Goal: Download file/media

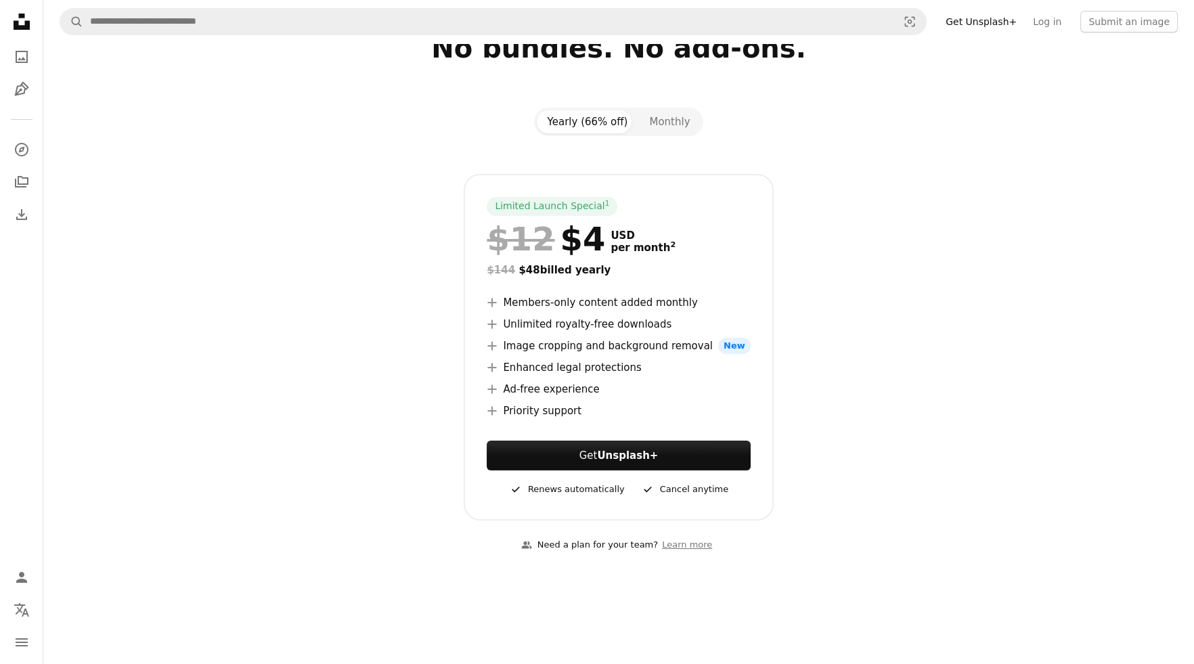
scroll to position [67, 0]
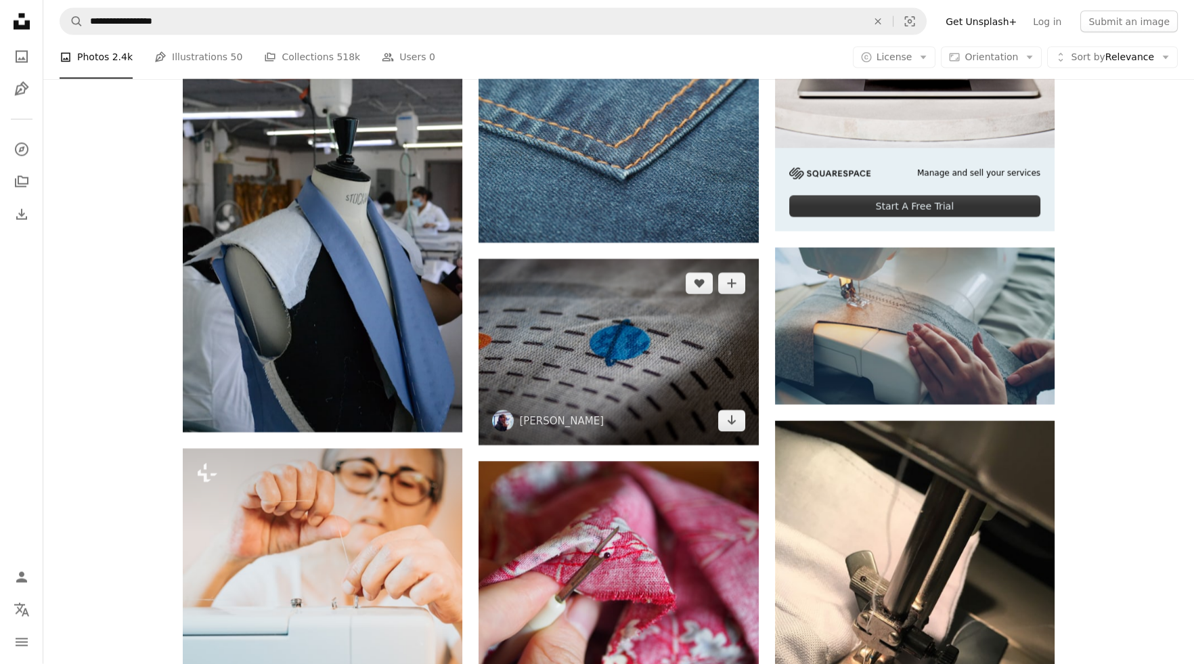
scroll to position [5815, 0]
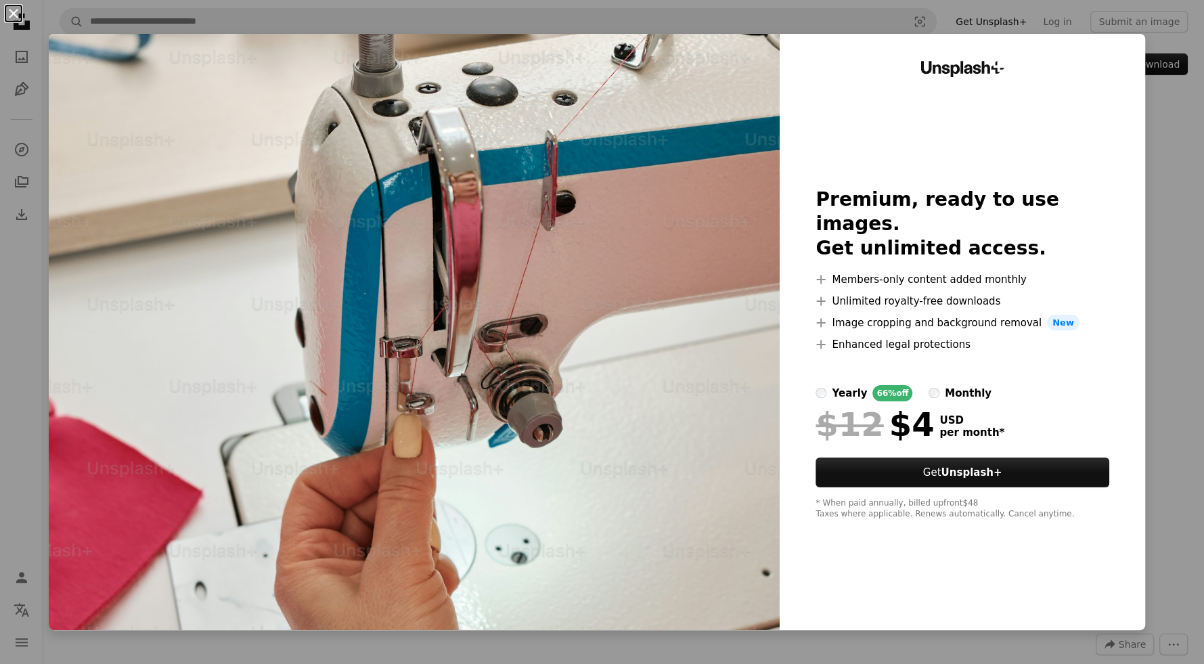
click at [14, 17] on button "An X shape" at bounding box center [13, 13] width 16 height 16
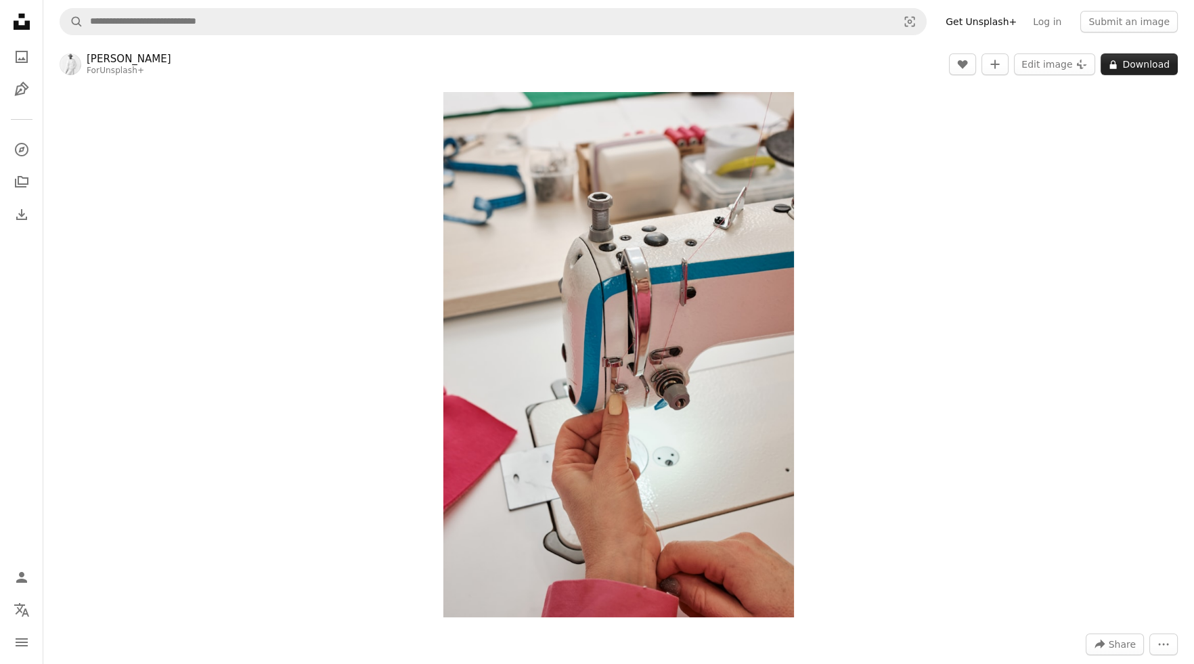
click at [1136, 64] on button "A lock Download" at bounding box center [1139, 64] width 77 height 22
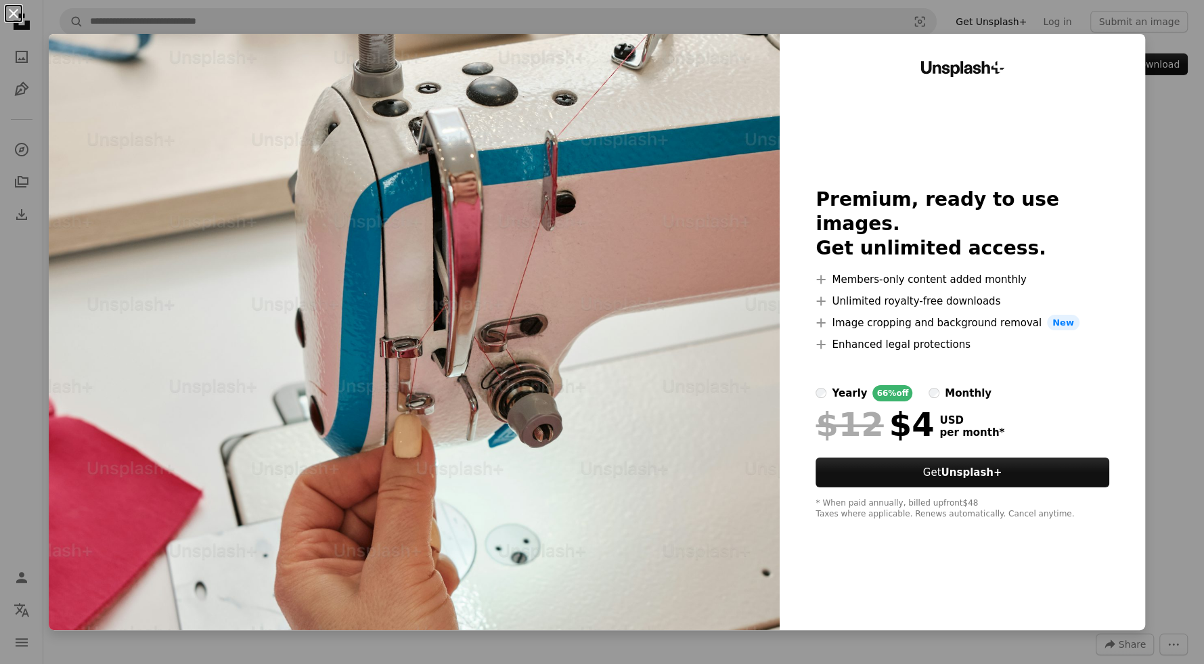
click at [14, 12] on button "An X shape" at bounding box center [13, 13] width 16 height 16
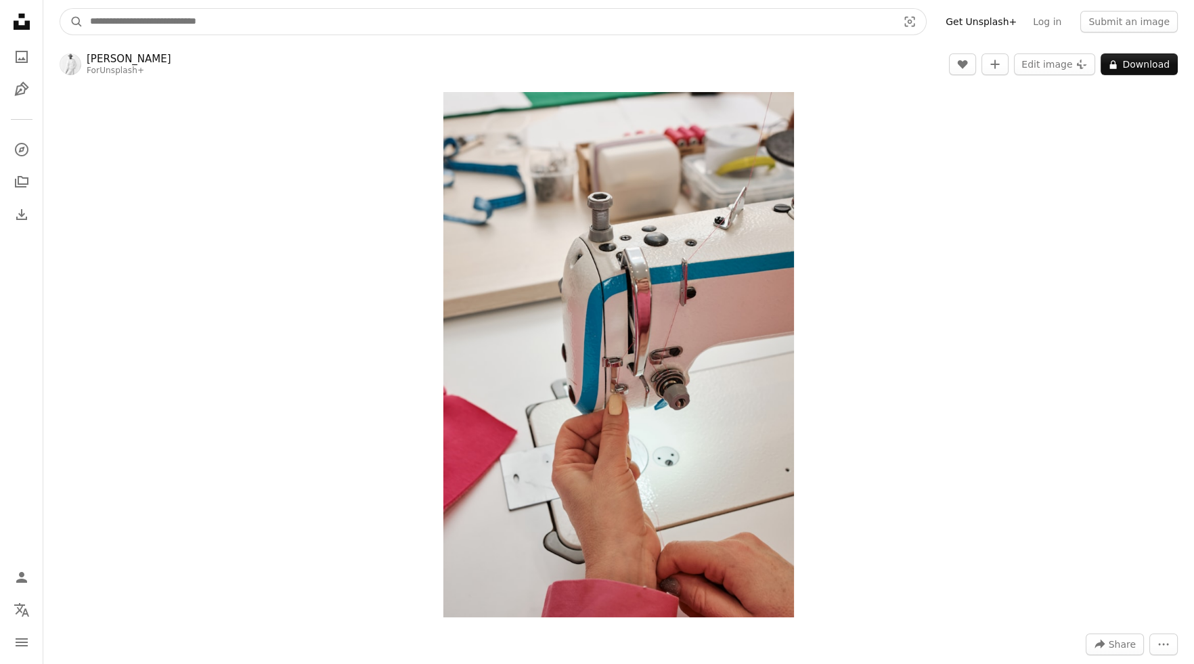
click at [183, 23] on input "Find visuals sitewide" at bounding box center [488, 22] width 810 height 26
type input "******"
click at [60, 9] on button "A magnifying glass" at bounding box center [71, 22] width 23 height 26
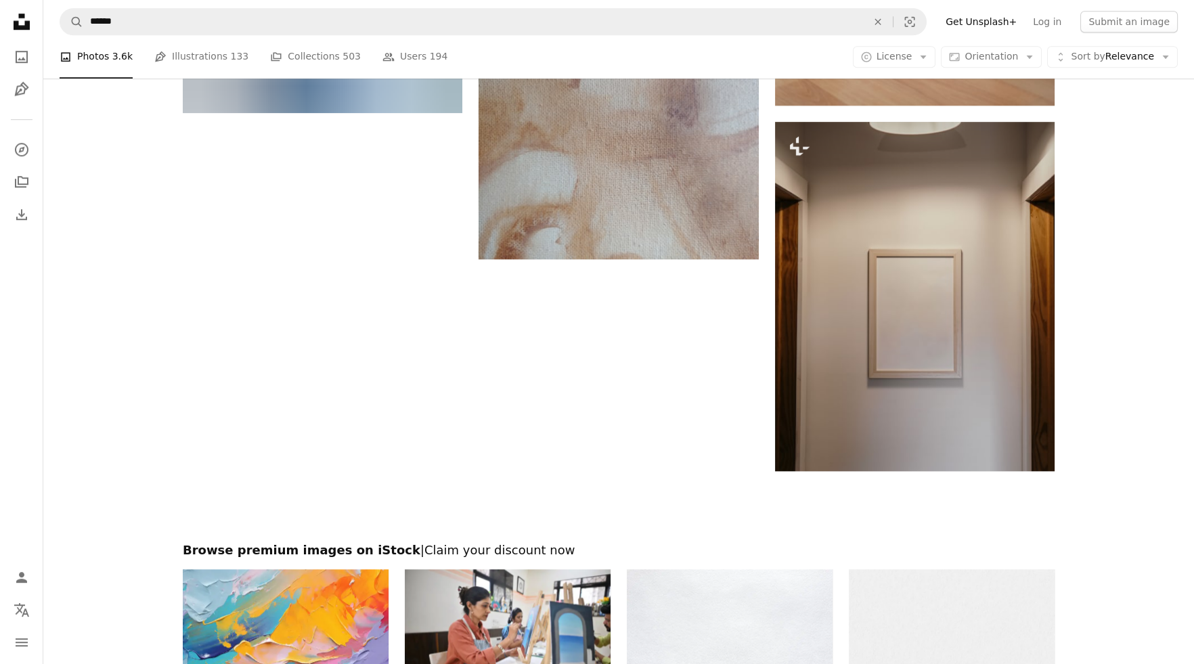
scroll to position [2572, 0]
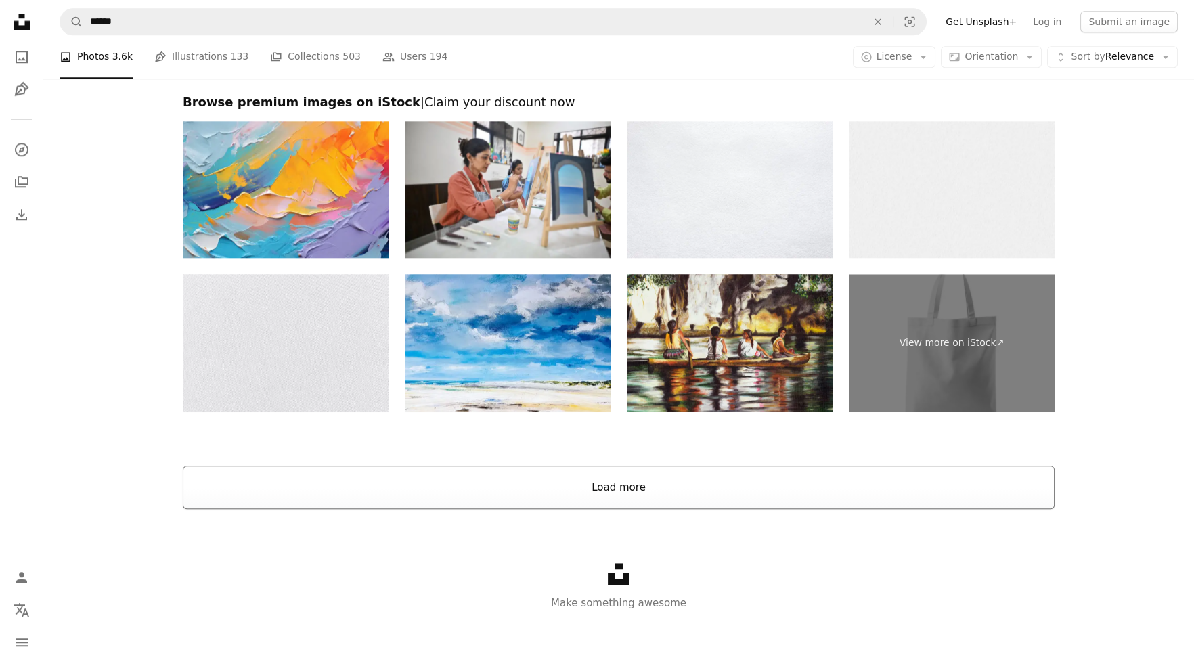
click at [625, 485] on button "Load more" at bounding box center [619, 487] width 872 height 43
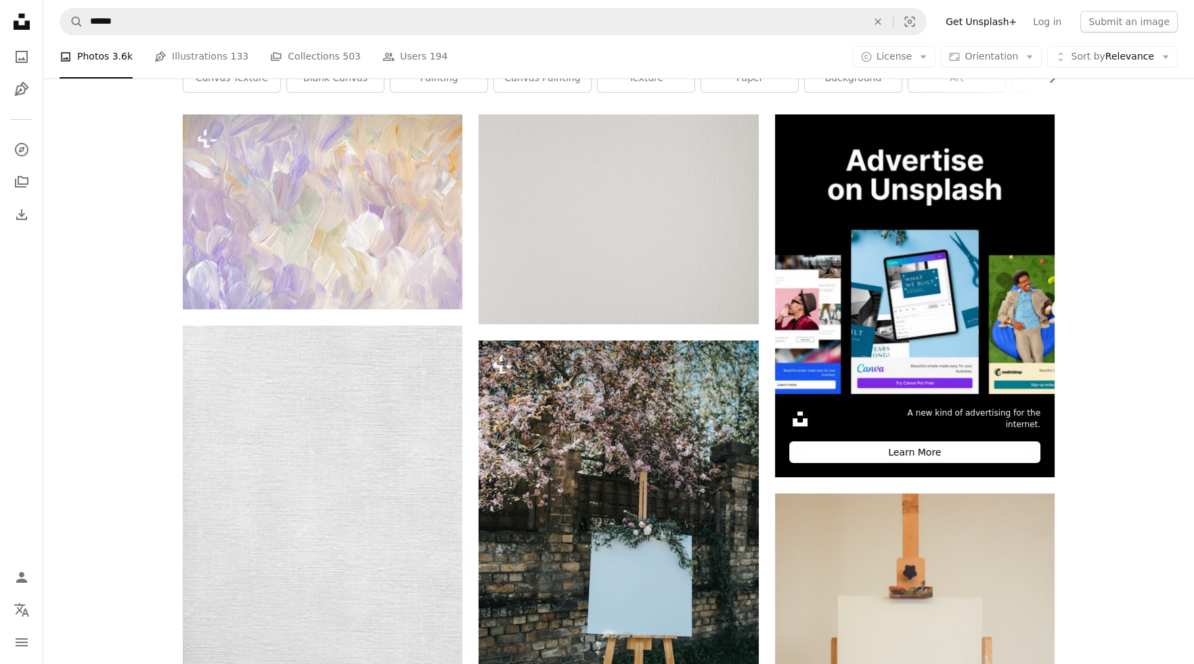
scroll to position [0, 0]
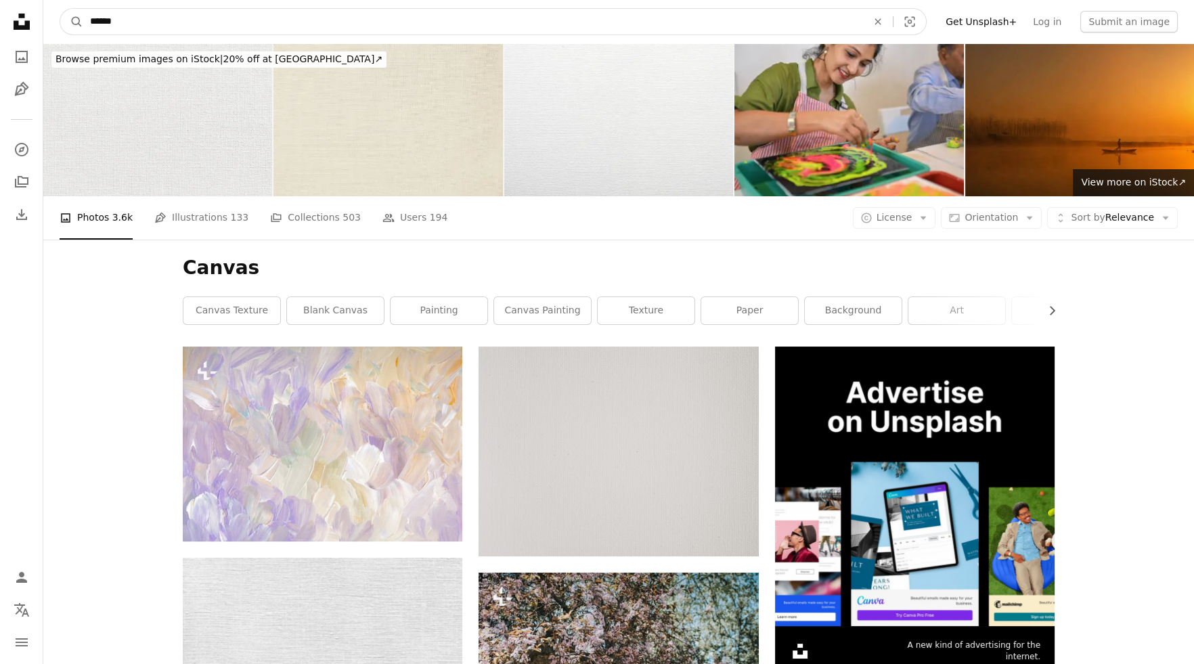
drag, startPoint x: 309, startPoint y: 6, endPoint x: 254, endPoint y: 14, distance: 56.1
click at [254, 14] on nav "A magnifying glass ****** An X shape Visual search Filters Get Unsplash+ Log in…" at bounding box center [618, 21] width 1151 height 43
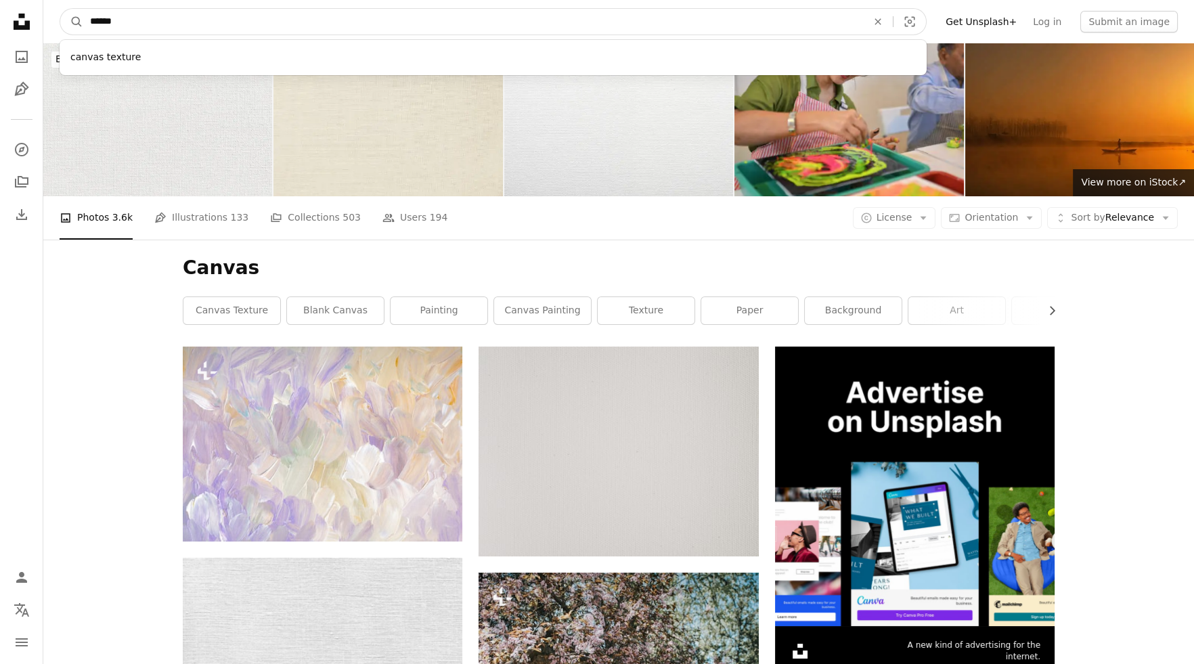
drag, startPoint x: 185, startPoint y: 27, endPoint x: 51, endPoint y: 16, distance: 134.5
click at [51, 16] on nav "A magnifying glass ****** canvas texture An X shape Visual search Filters Get U…" at bounding box center [618, 21] width 1151 height 43
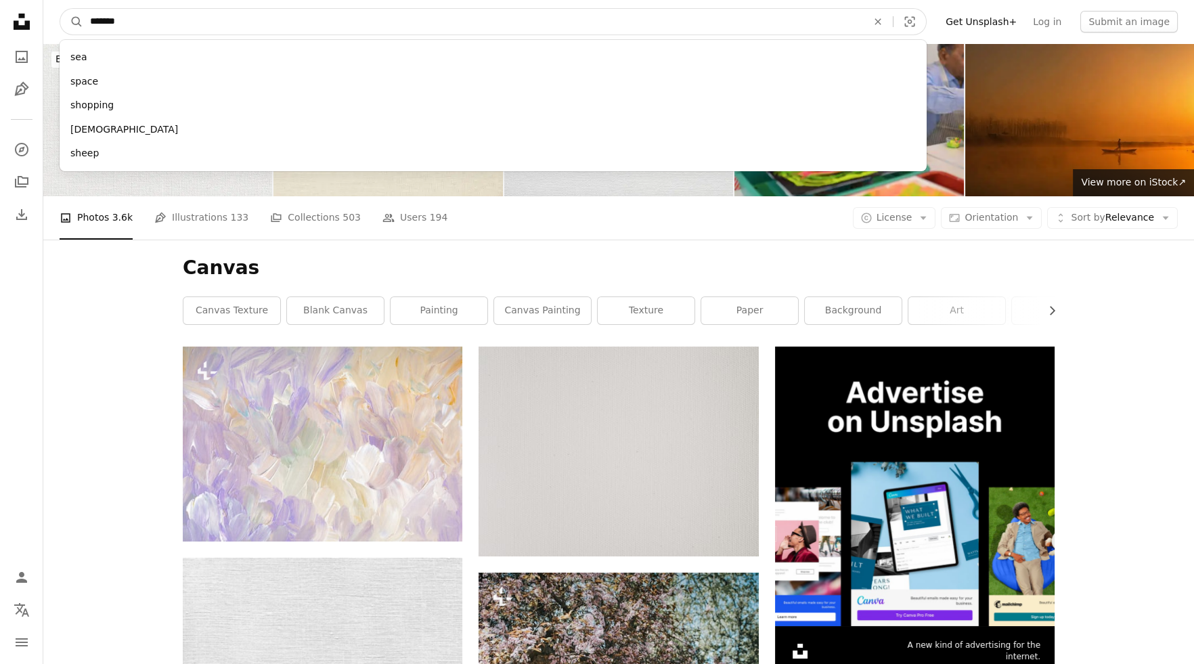
type input "*******"
click at [60, 9] on button "A magnifying glass" at bounding box center [71, 22] width 23 height 26
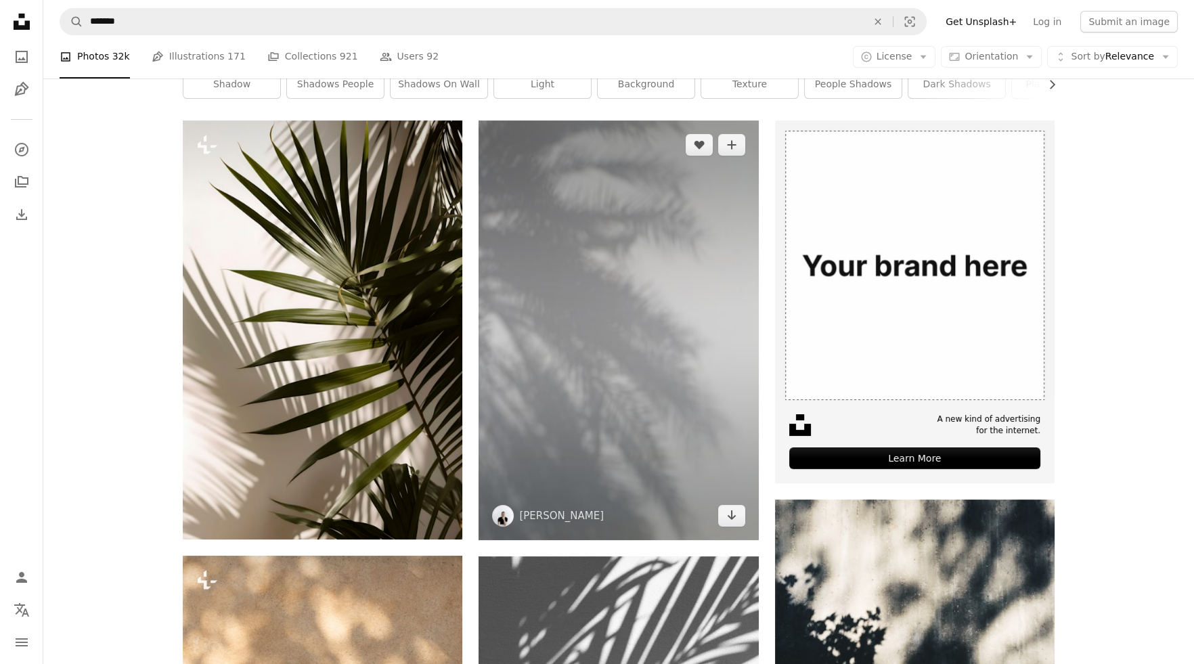
scroll to position [203, 0]
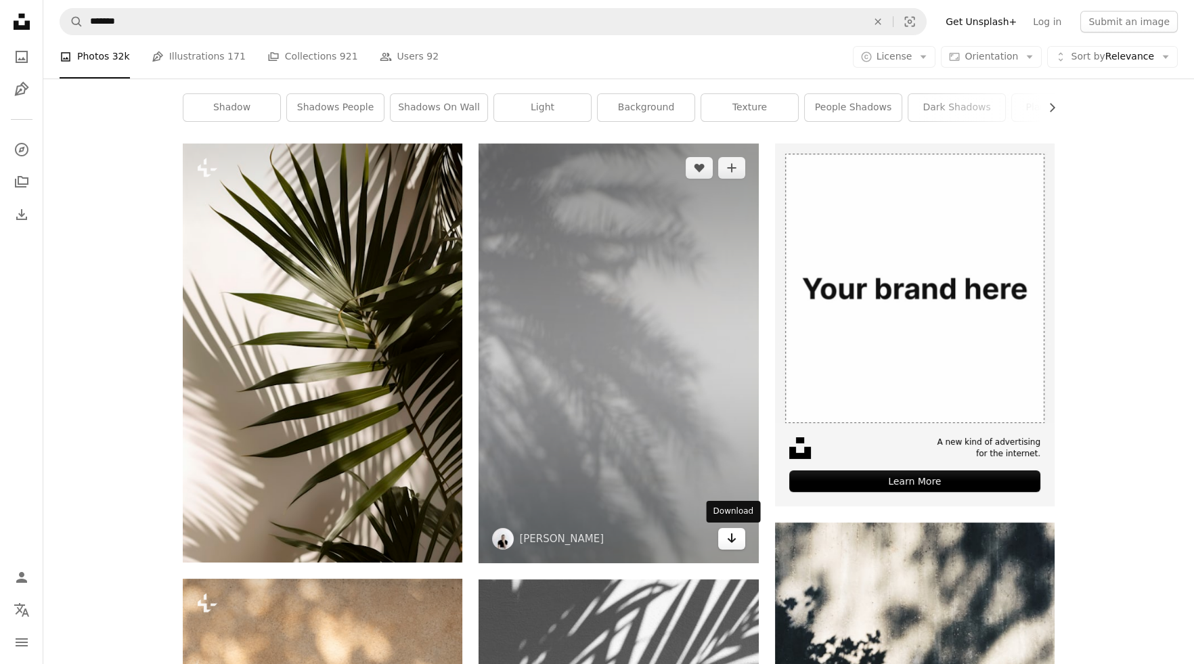
click at [733, 540] on icon "Download" at bounding box center [731, 538] width 9 height 9
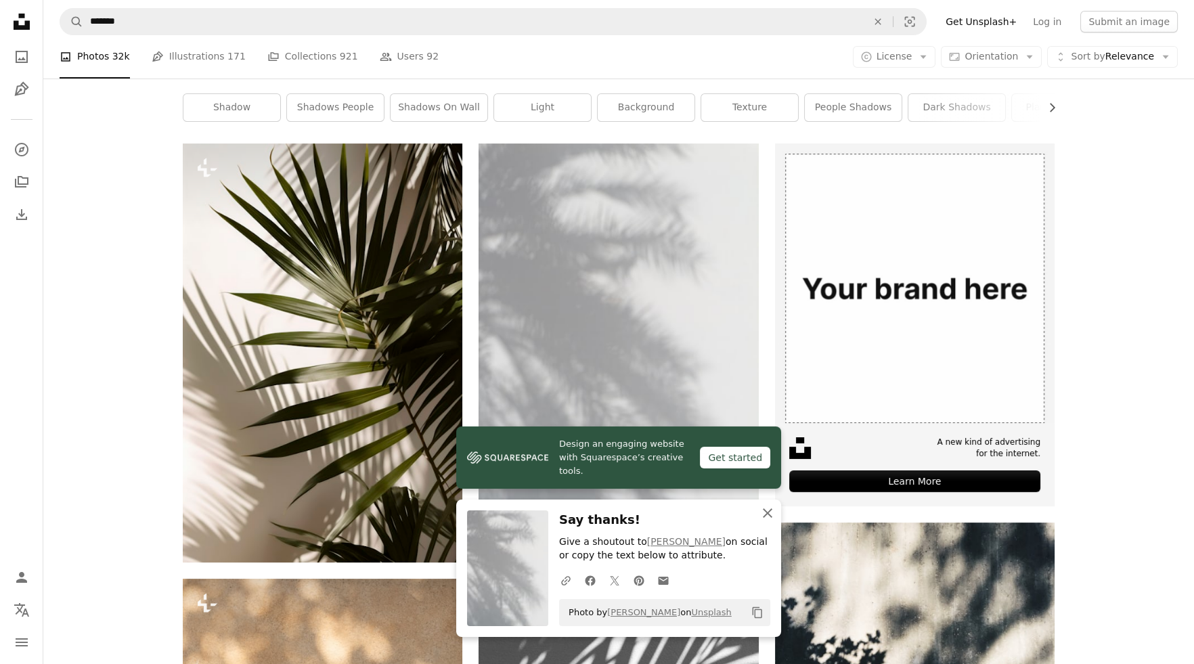
click at [766, 511] on icon "button" at bounding box center [767, 512] width 9 height 9
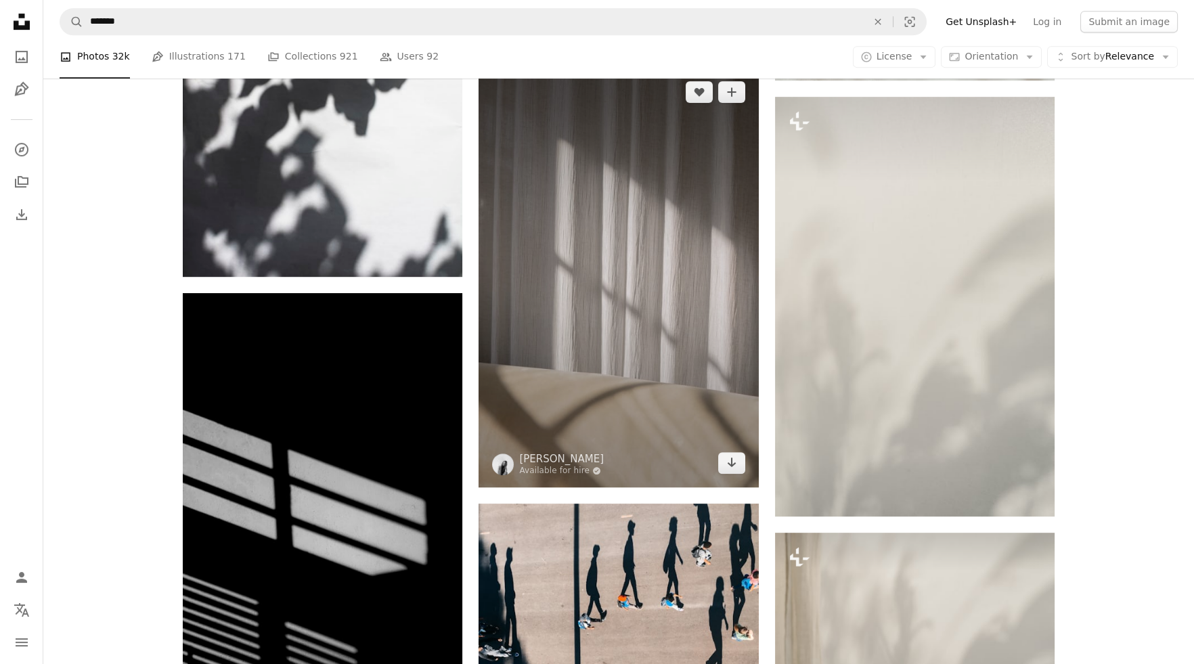
scroll to position [1625, 0]
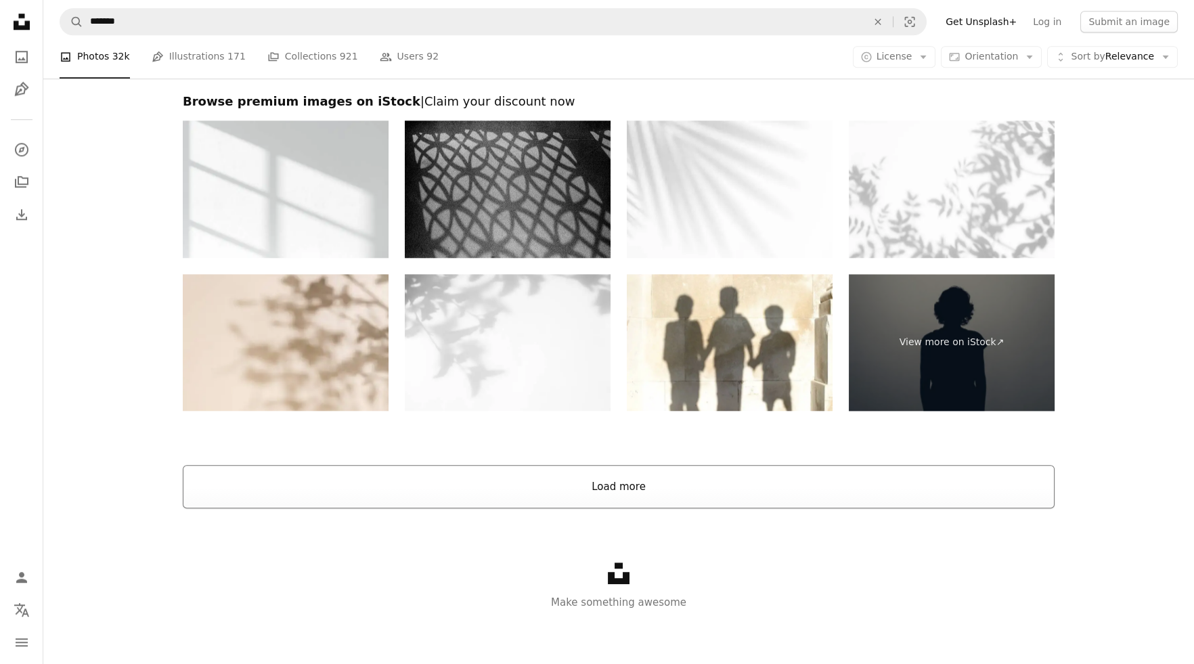
click at [594, 494] on button "Load more" at bounding box center [619, 486] width 872 height 43
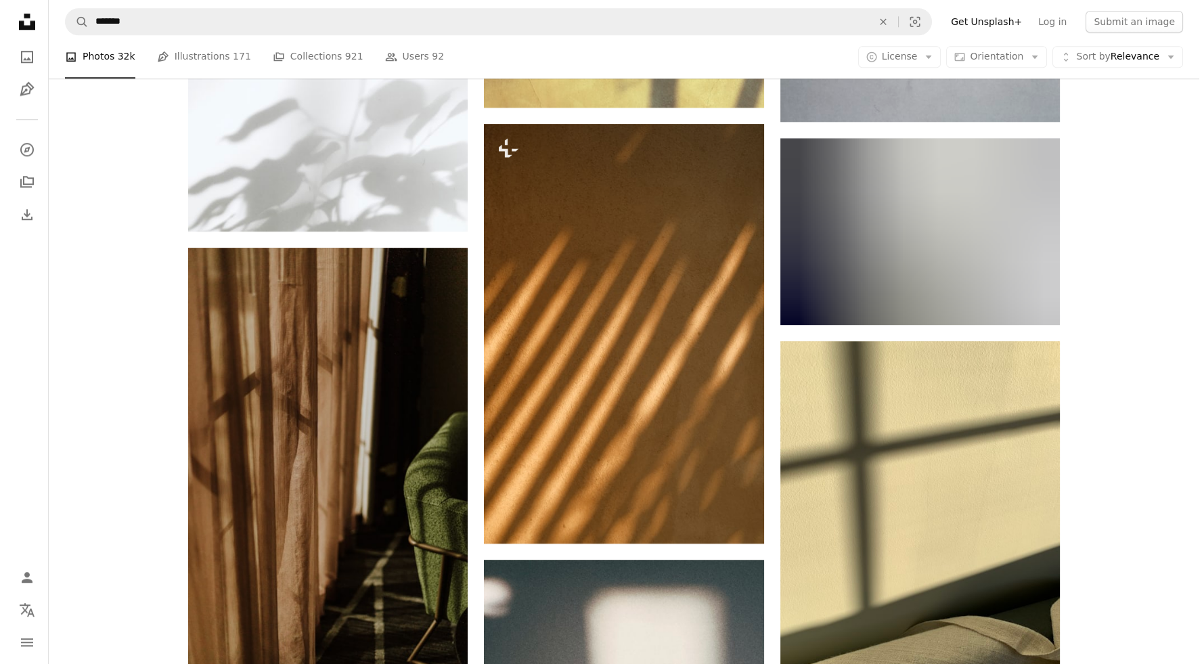
scroll to position [2848, 0]
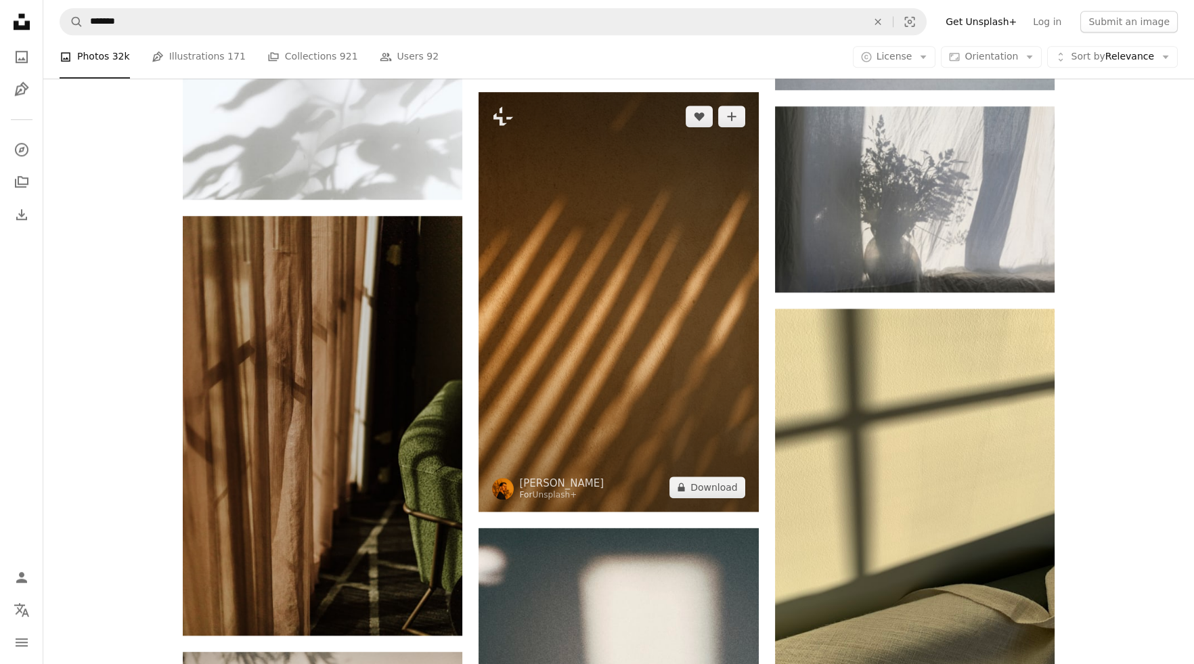
click at [590, 256] on img at bounding box center [619, 302] width 280 height 420
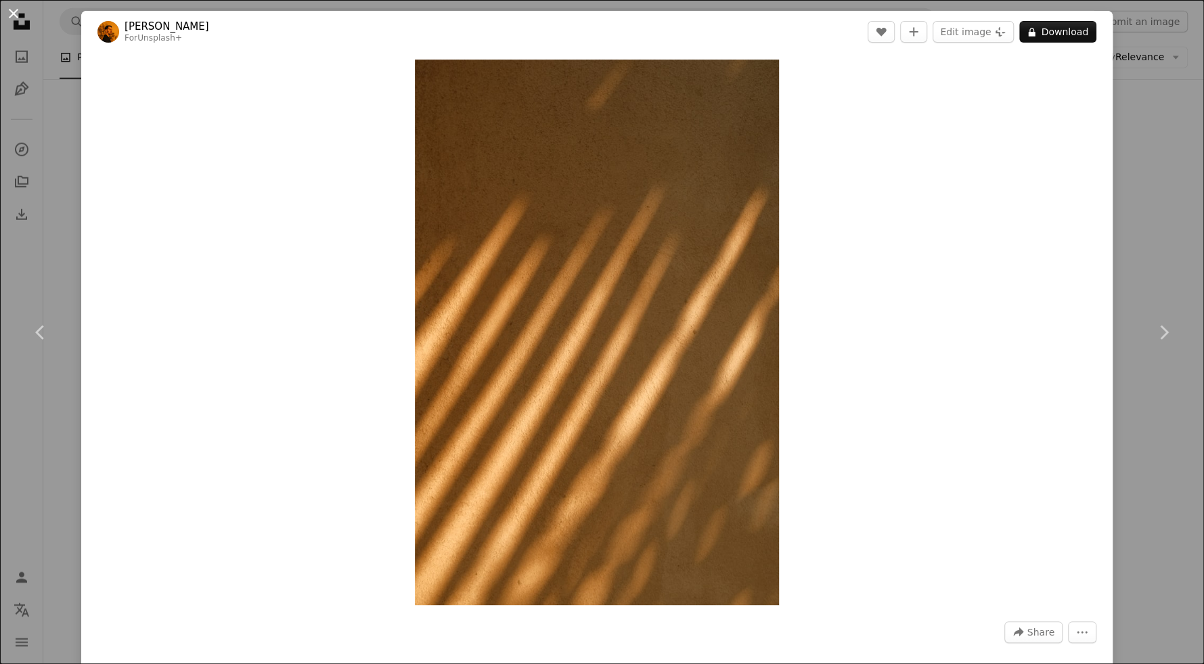
click at [10, 14] on button "An X shape" at bounding box center [13, 13] width 16 height 16
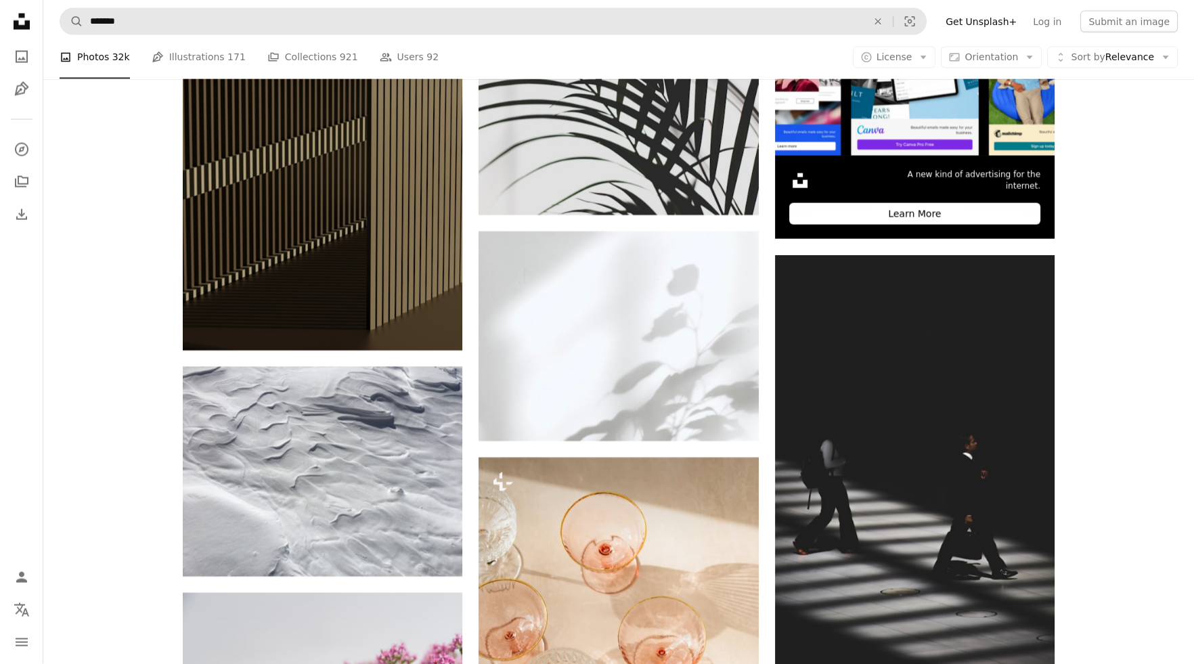
scroll to position [6368, 0]
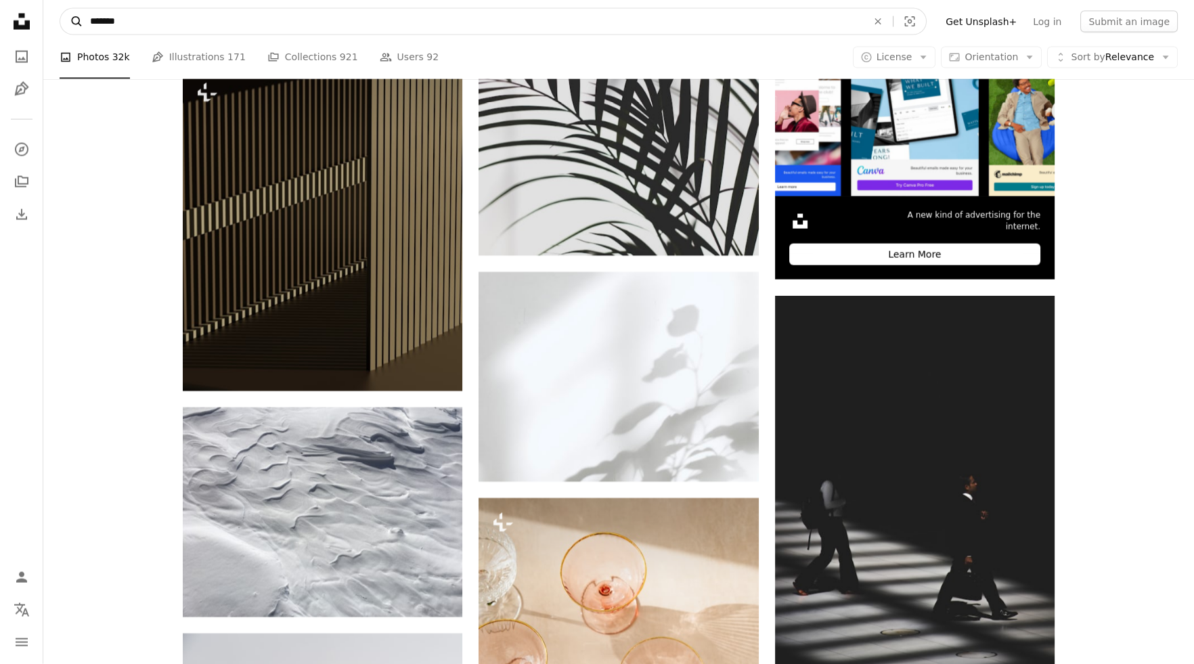
drag, startPoint x: 220, startPoint y: 24, endPoint x: 75, endPoint y: 20, distance: 144.9
click at [75, 20] on form "A magnifying glass ******* An X shape Visual search" at bounding box center [493, 21] width 867 height 27
type input "**********"
click at [60, 9] on button "A magnifying glass" at bounding box center [71, 22] width 23 height 26
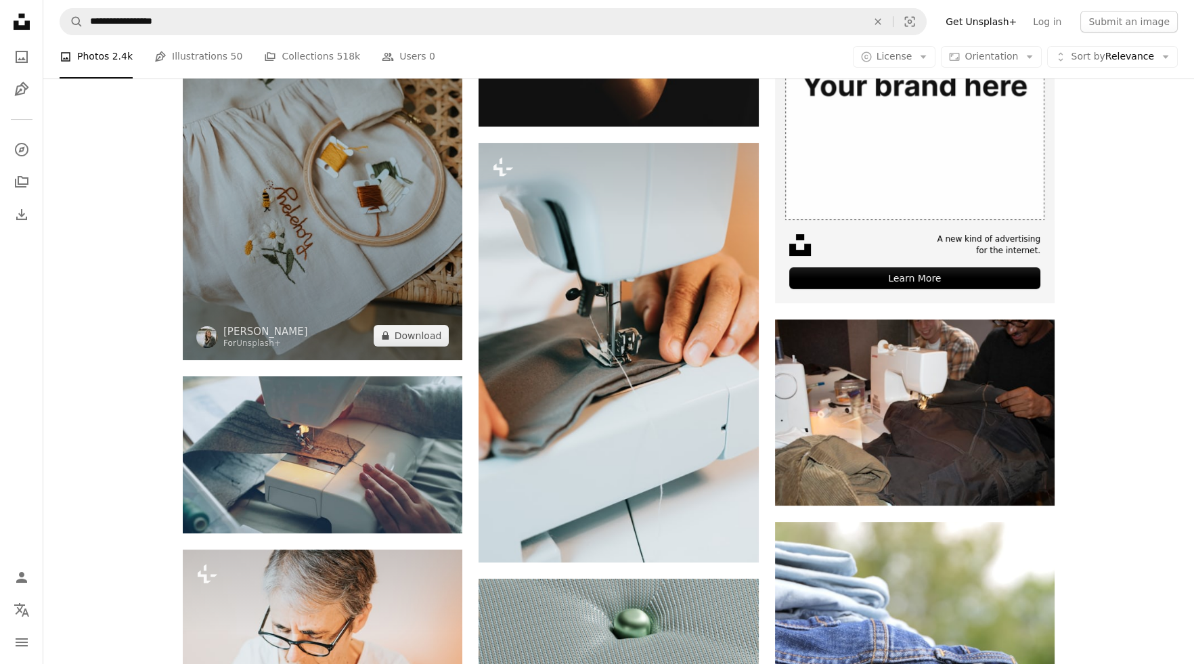
scroll to position [203, 0]
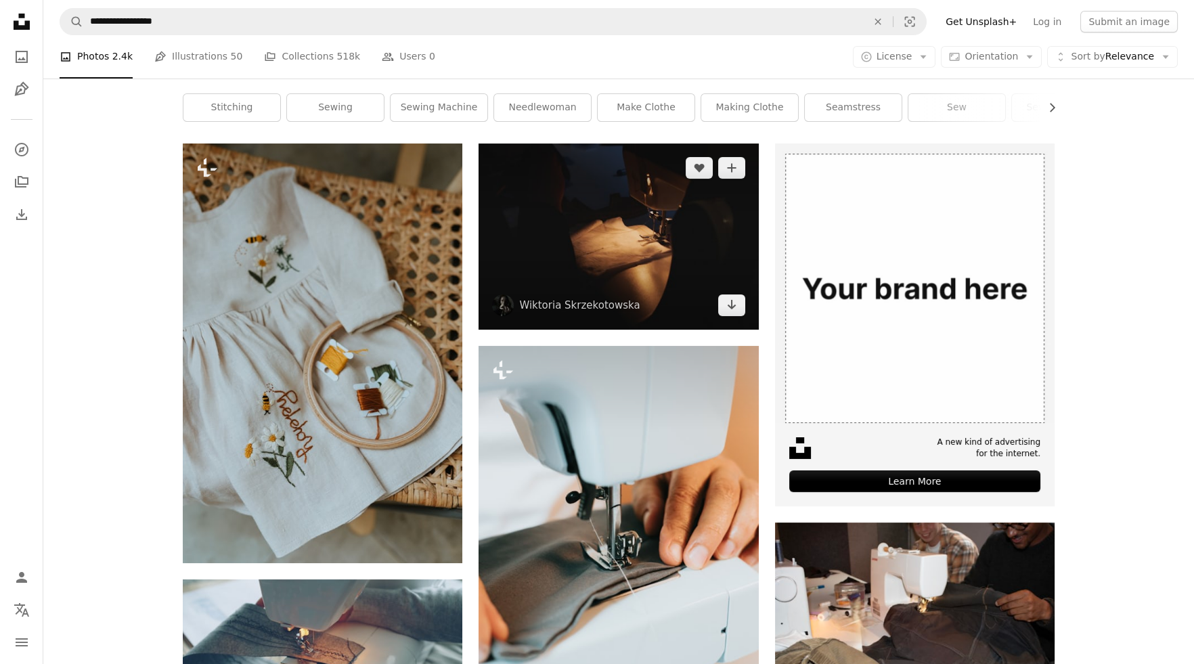
click at [617, 250] on img at bounding box center [619, 237] width 280 height 186
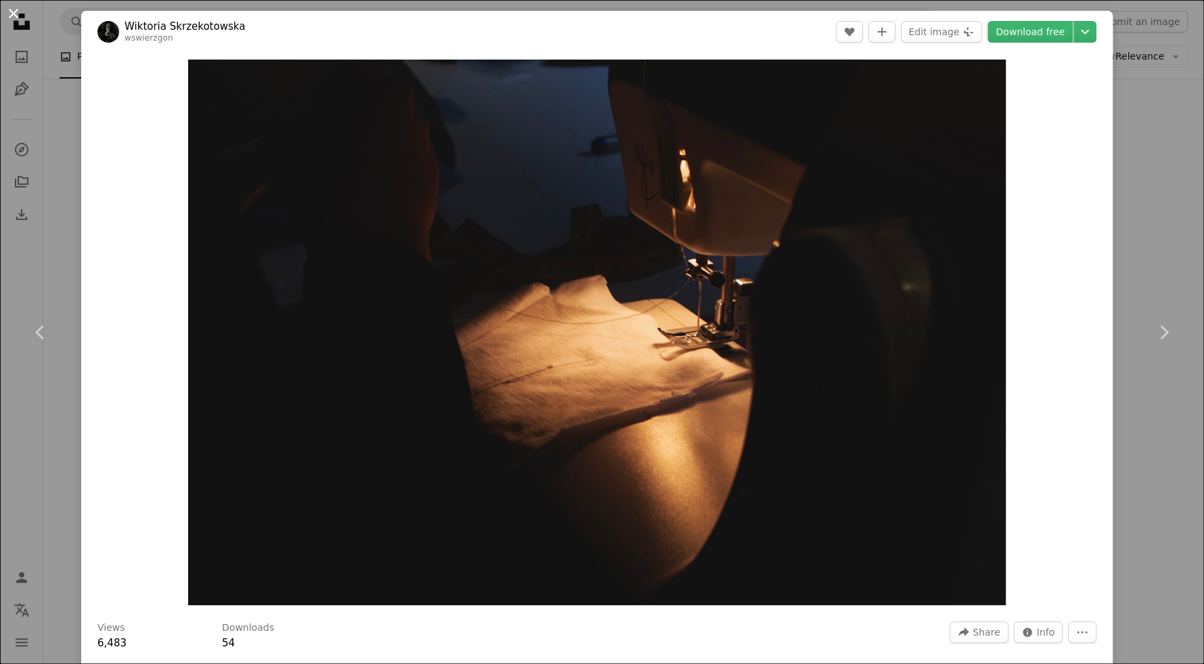
click at [10, 16] on button "An X shape" at bounding box center [13, 13] width 16 height 16
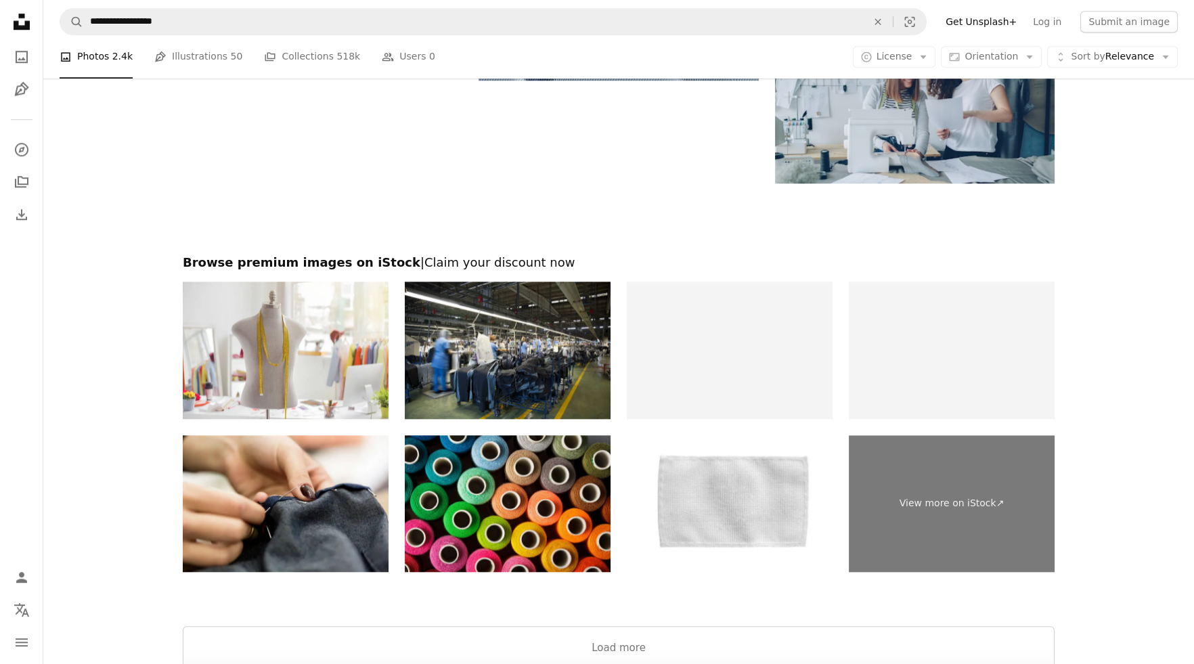
scroll to position [2565, 0]
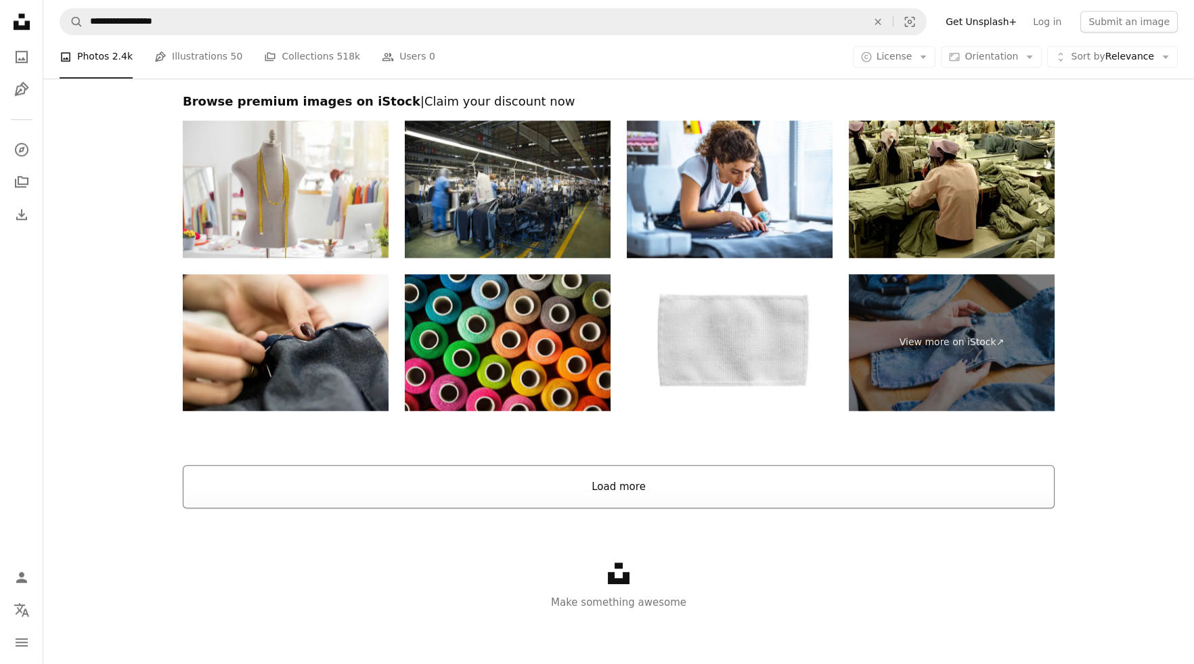
click at [565, 488] on button "Load more" at bounding box center [619, 486] width 872 height 43
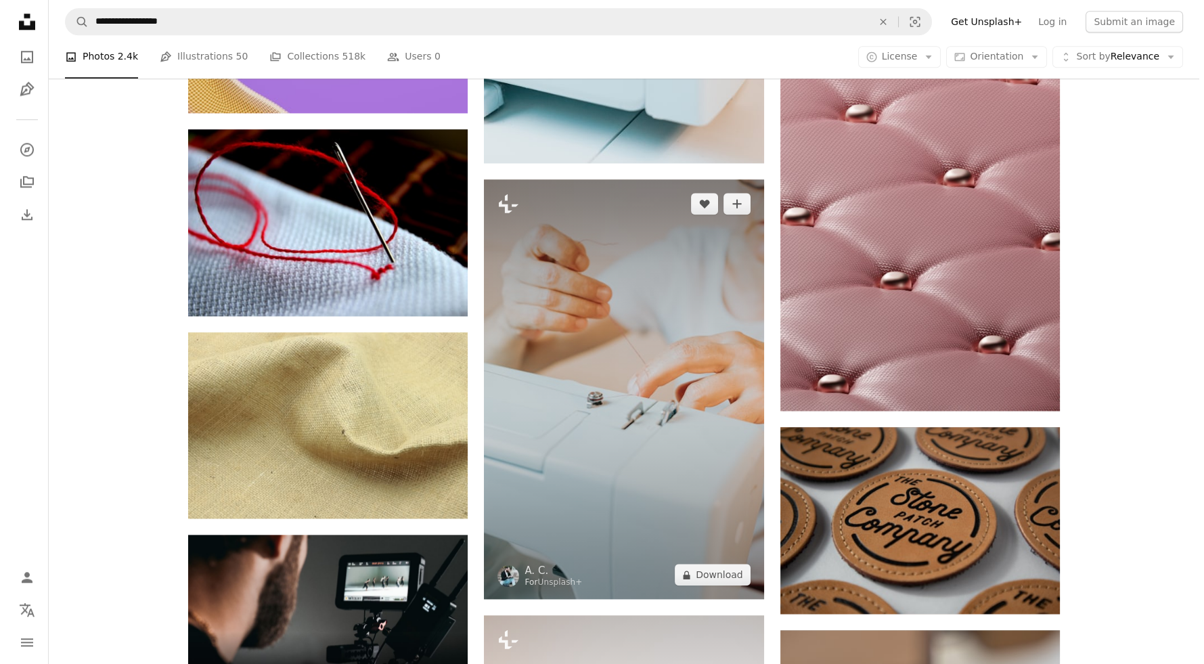
scroll to position [3378, 0]
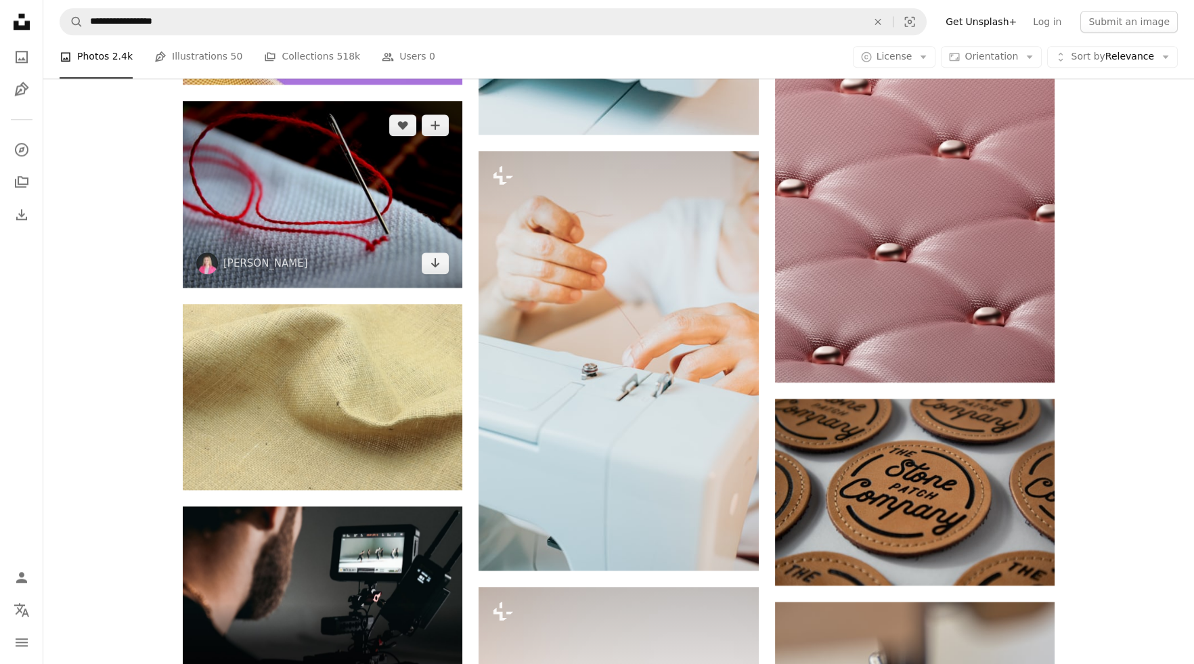
click at [334, 195] on img at bounding box center [323, 194] width 280 height 186
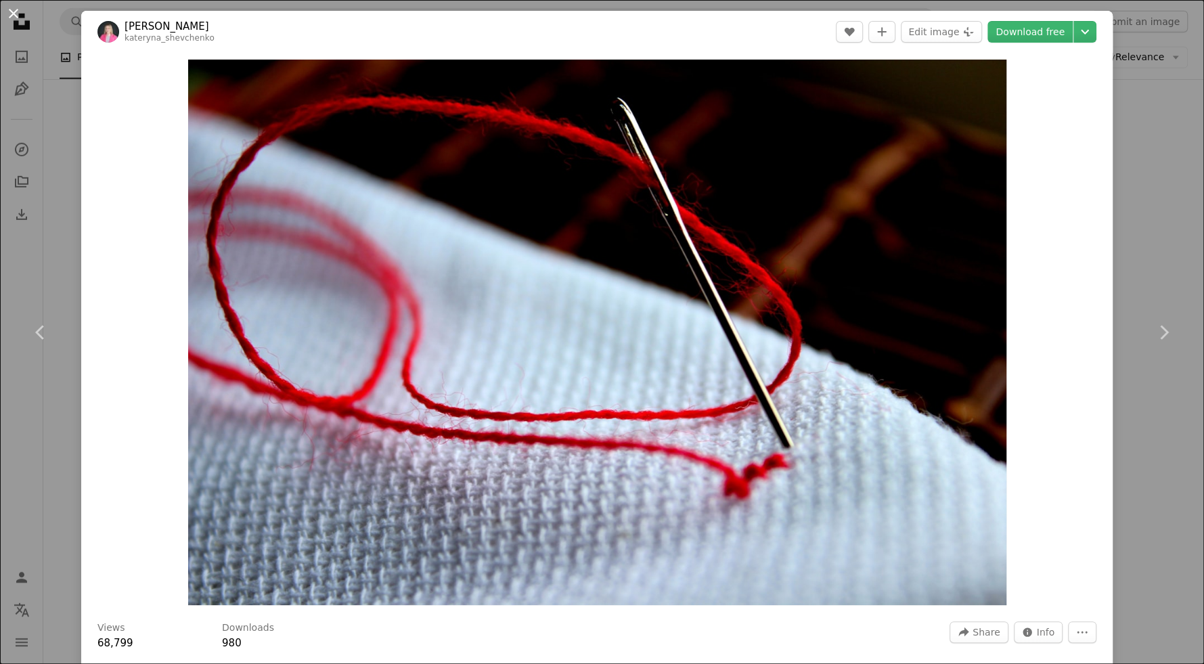
click at [18, 14] on button "An X shape" at bounding box center [13, 13] width 16 height 16
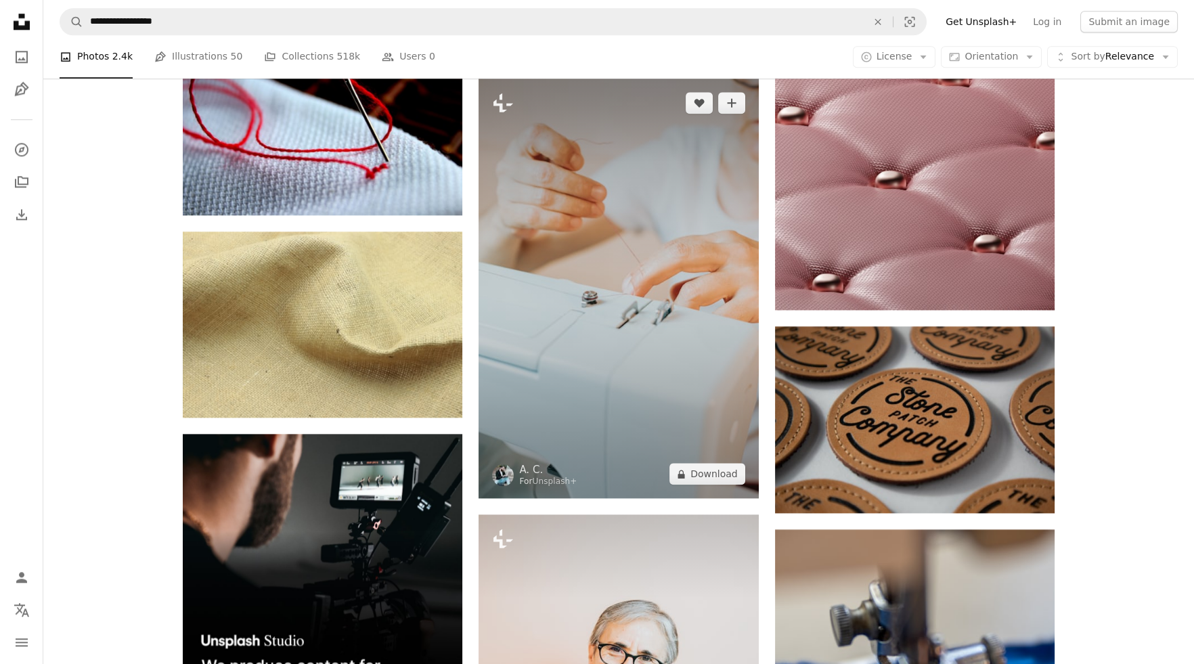
scroll to position [3445, 0]
